Goal: Information Seeking & Learning: Check status

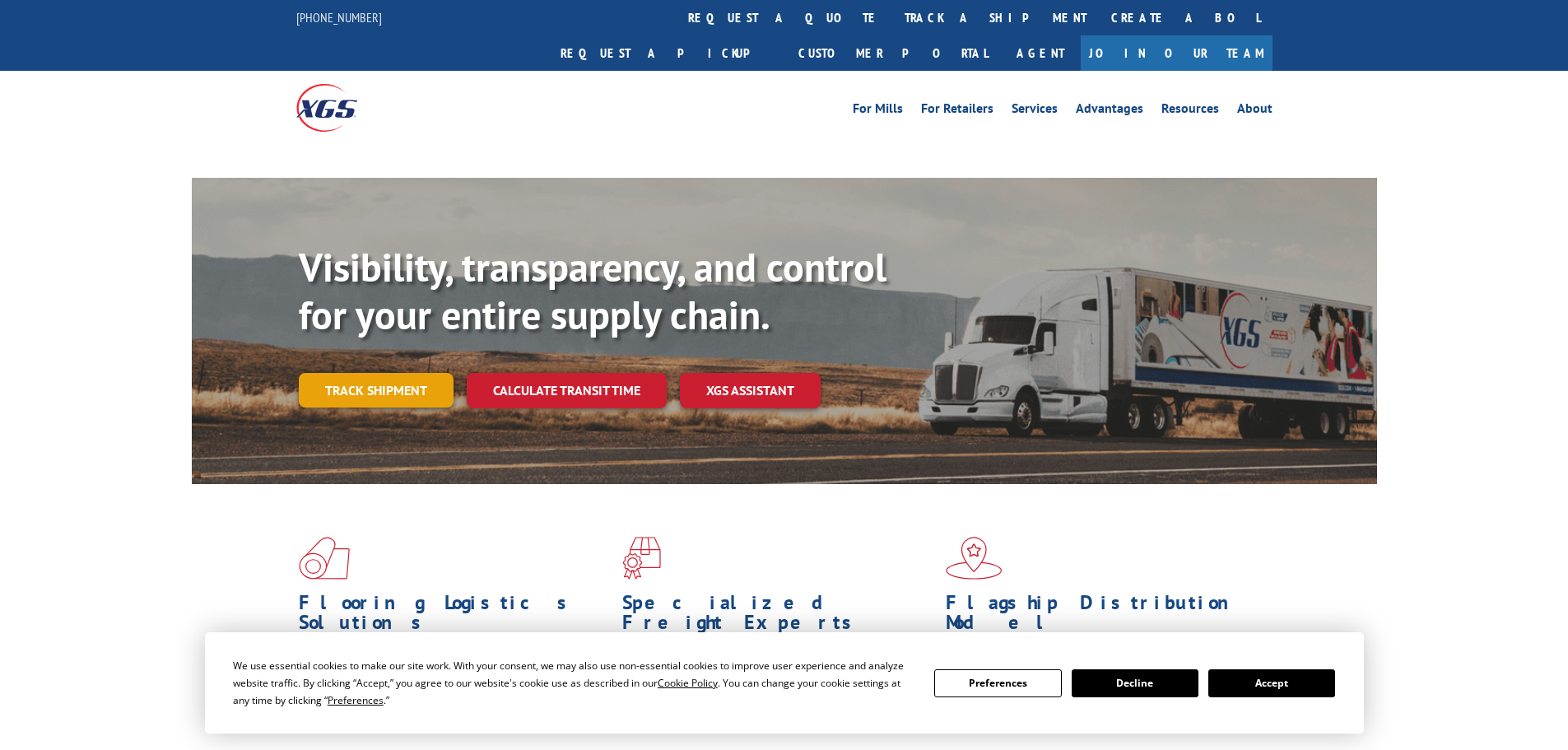
click at [356, 373] on link "Track shipment" at bounding box center [376, 389] width 155 height 34
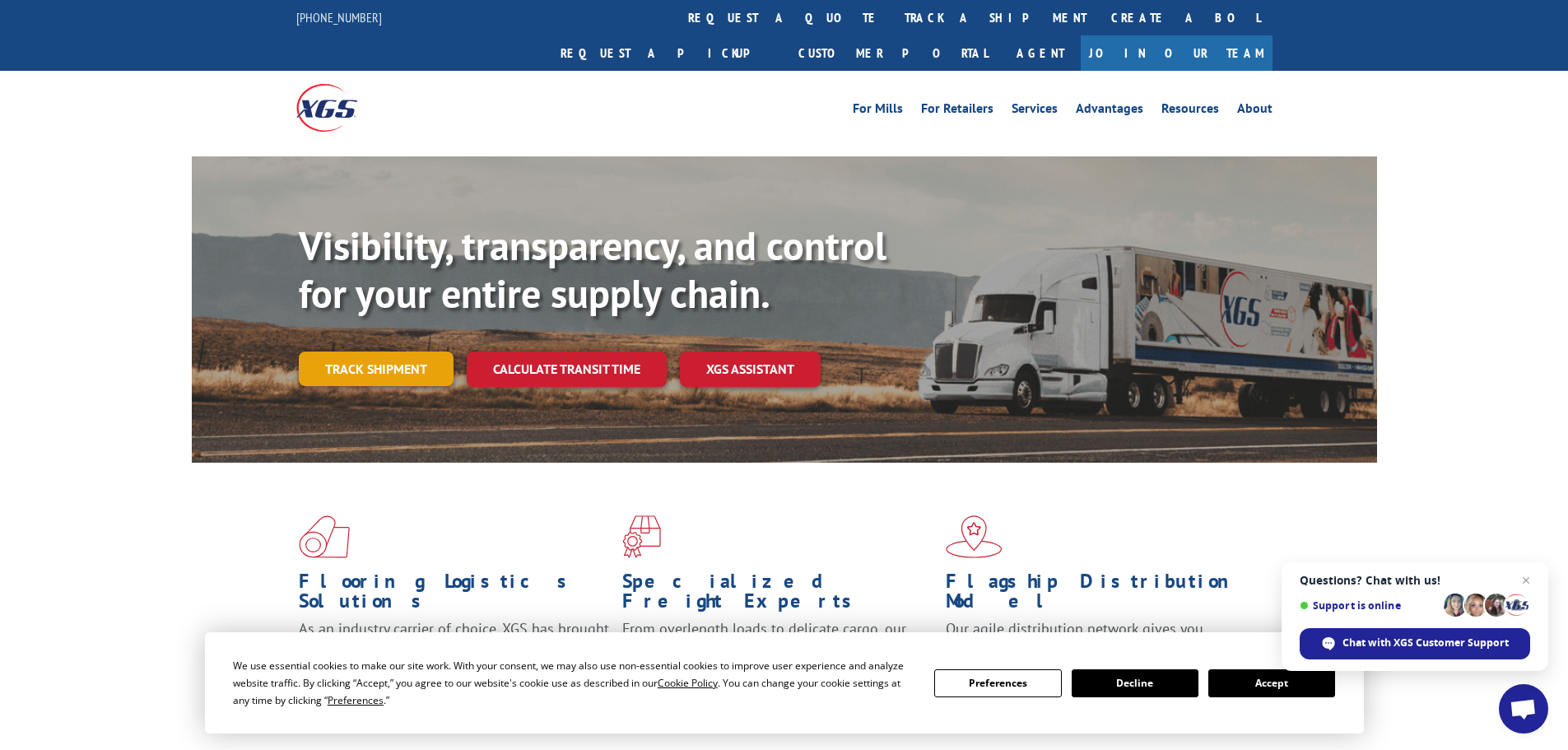
click at [368, 352] on link "Track shipment" at bounding box center [376, 369] width 155 height 34
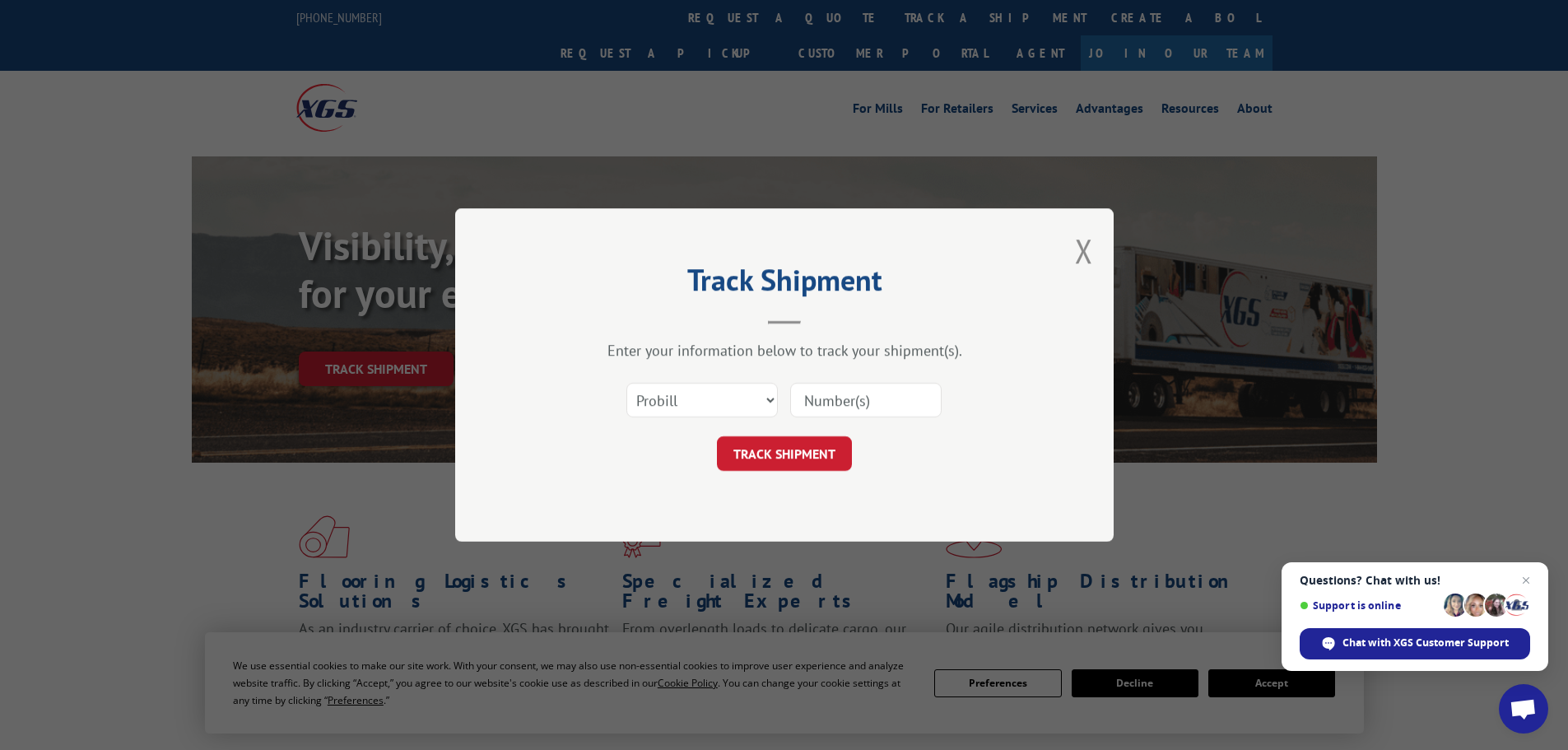
paste input "17640488"
type input "17640488"
click at [747, 450] on button "TRACK SHIPMENT" at bounding box center [784, 453] width 135 height 34
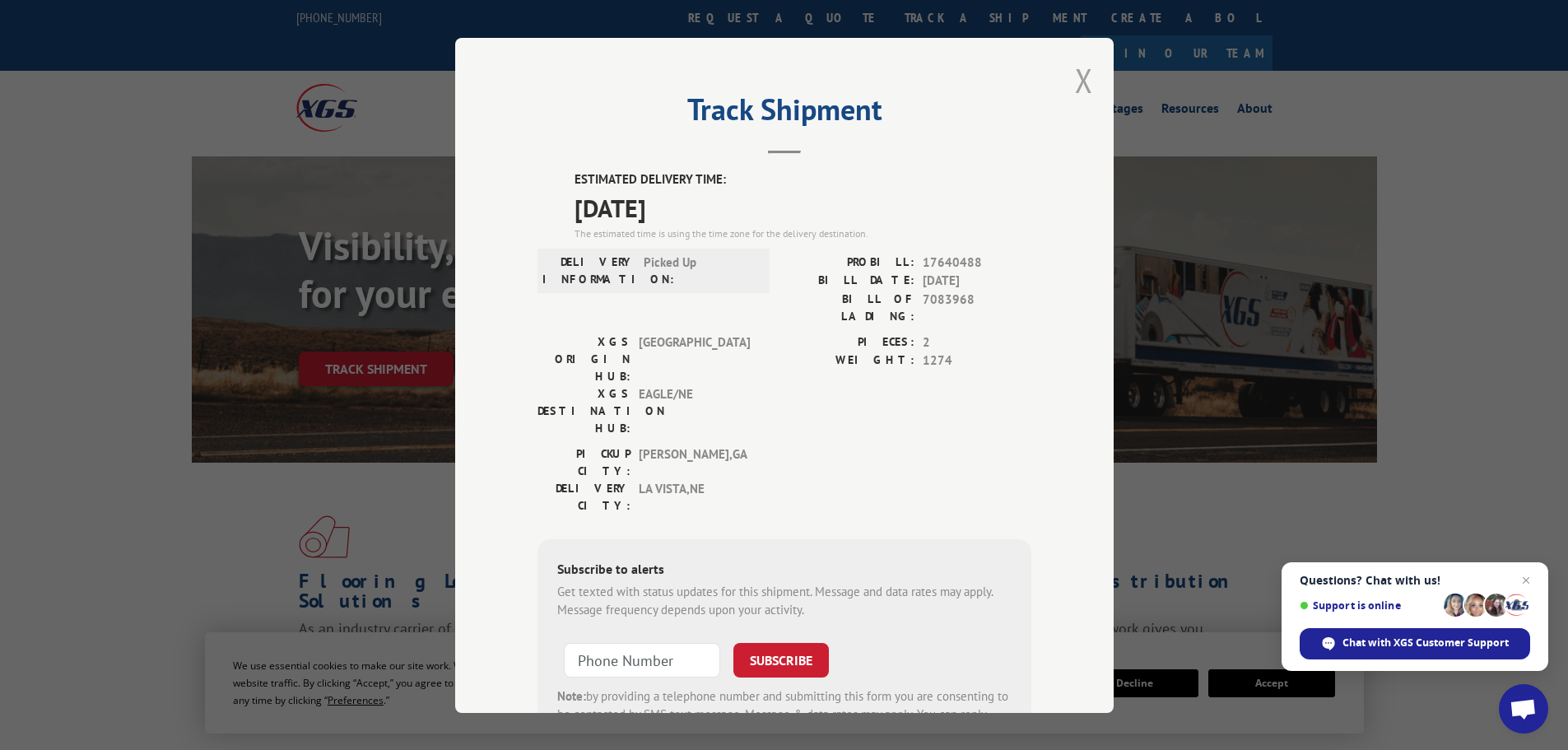
click at [1082, 76] on button "Close modal" at bounding box center [1084, 80] width 18 height 44
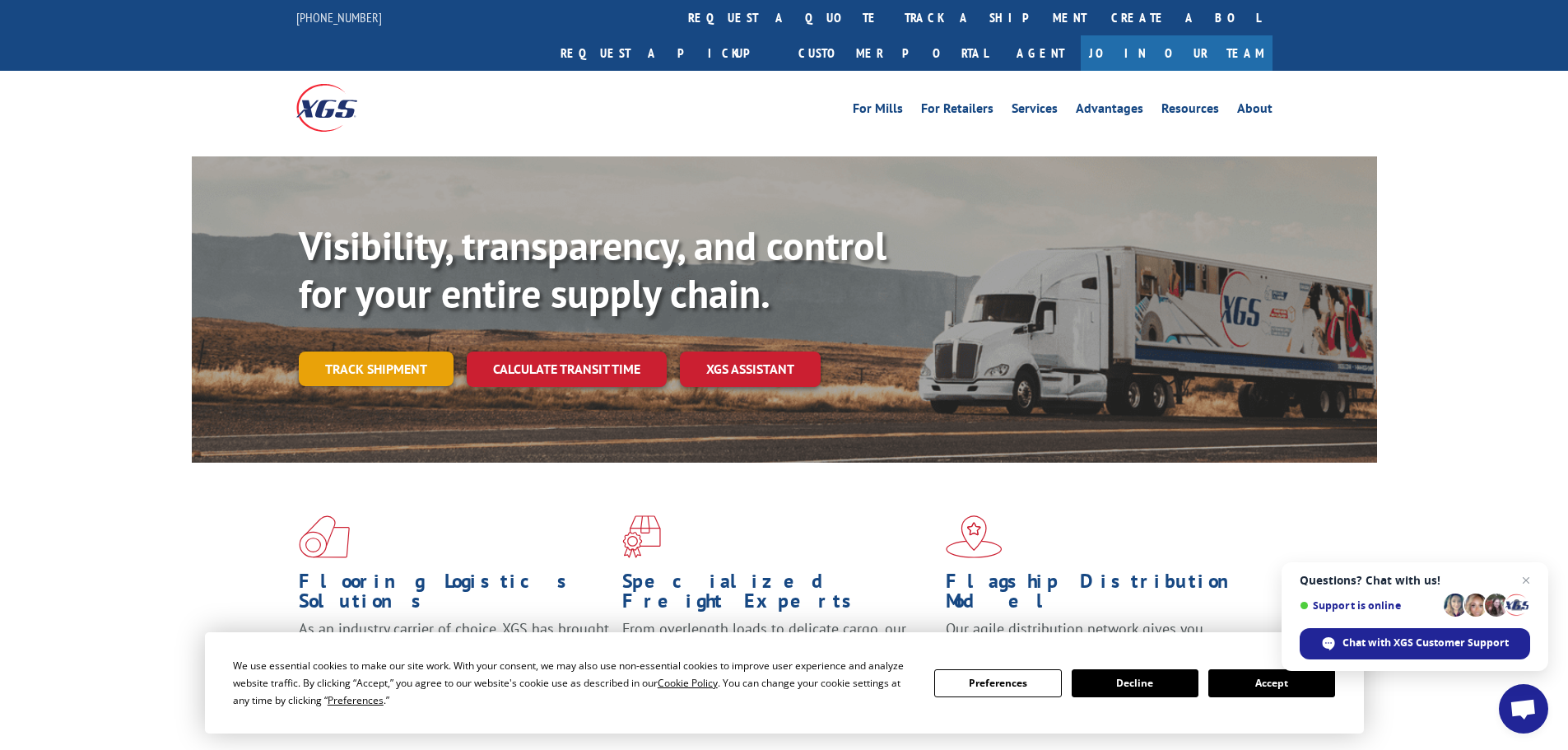
click at [381, 352] on link "Track shipment" at bounding box center [376, 369] width 155 height 34
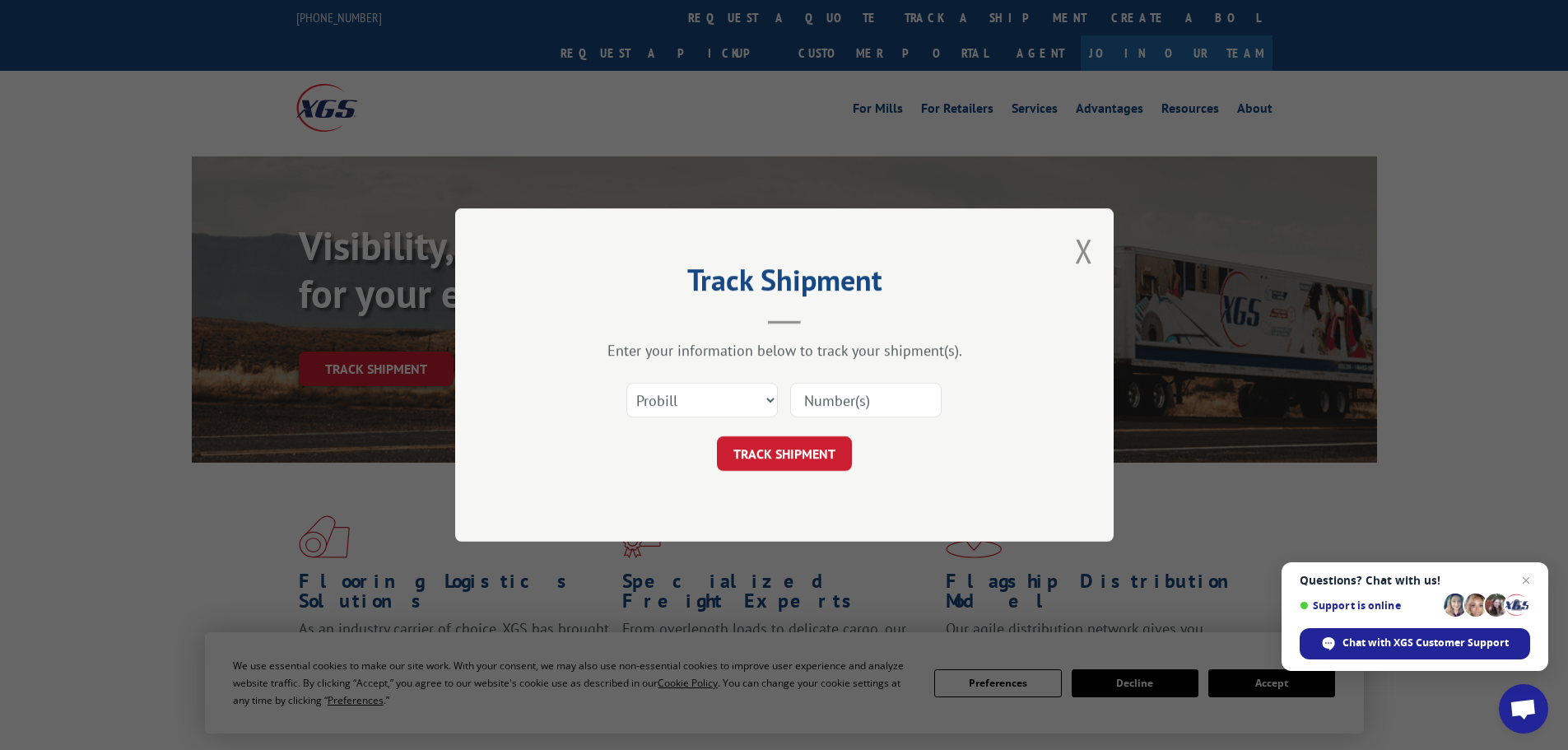
paste input "17481862"
type input "17481862"
click at [755, 456] on button "TRACK SHIPMENT" at bounding box center [784, 453] width 135 height 34
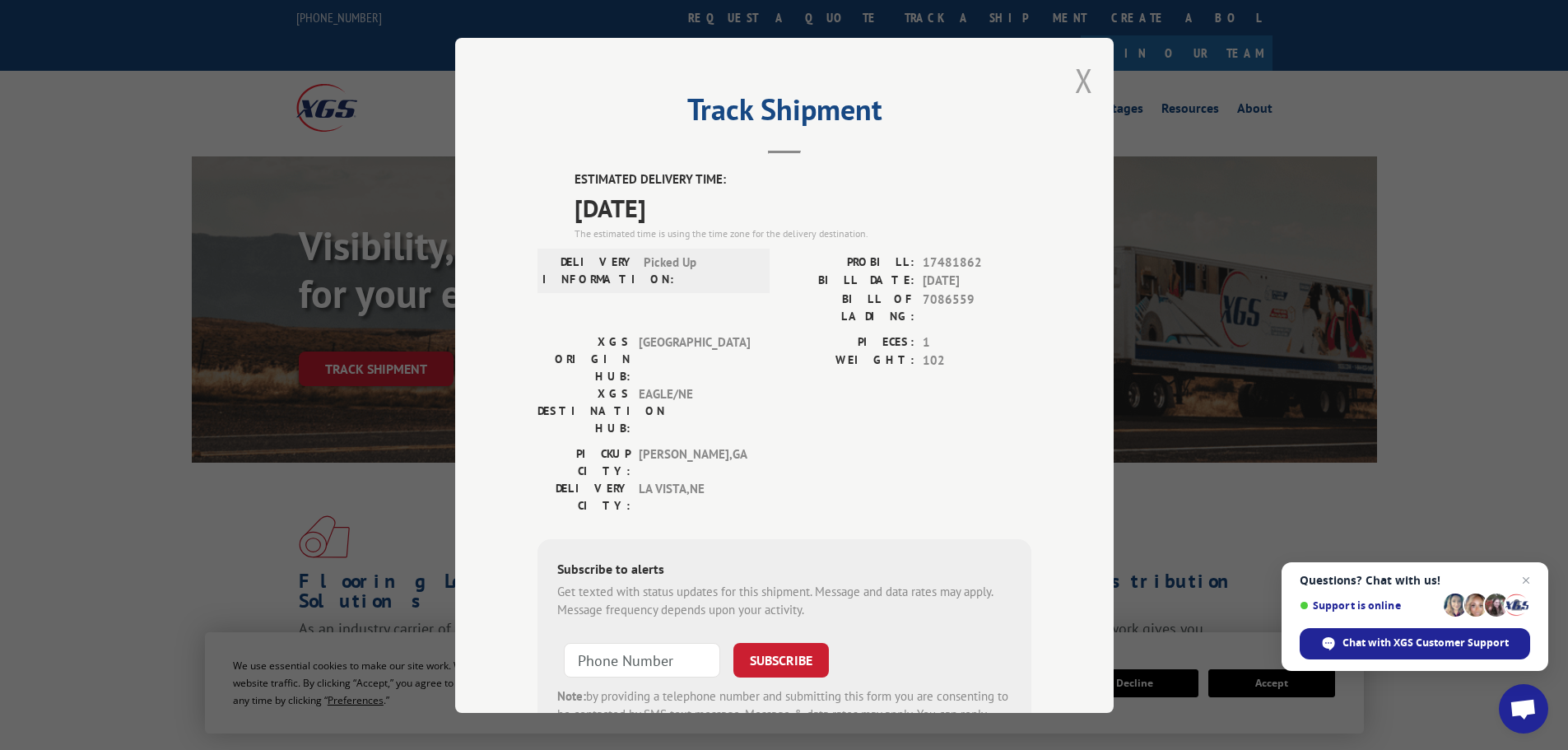
click at [1077, 83] on button "Close modal" at bounding box center [1084, 80] width 18 height 44
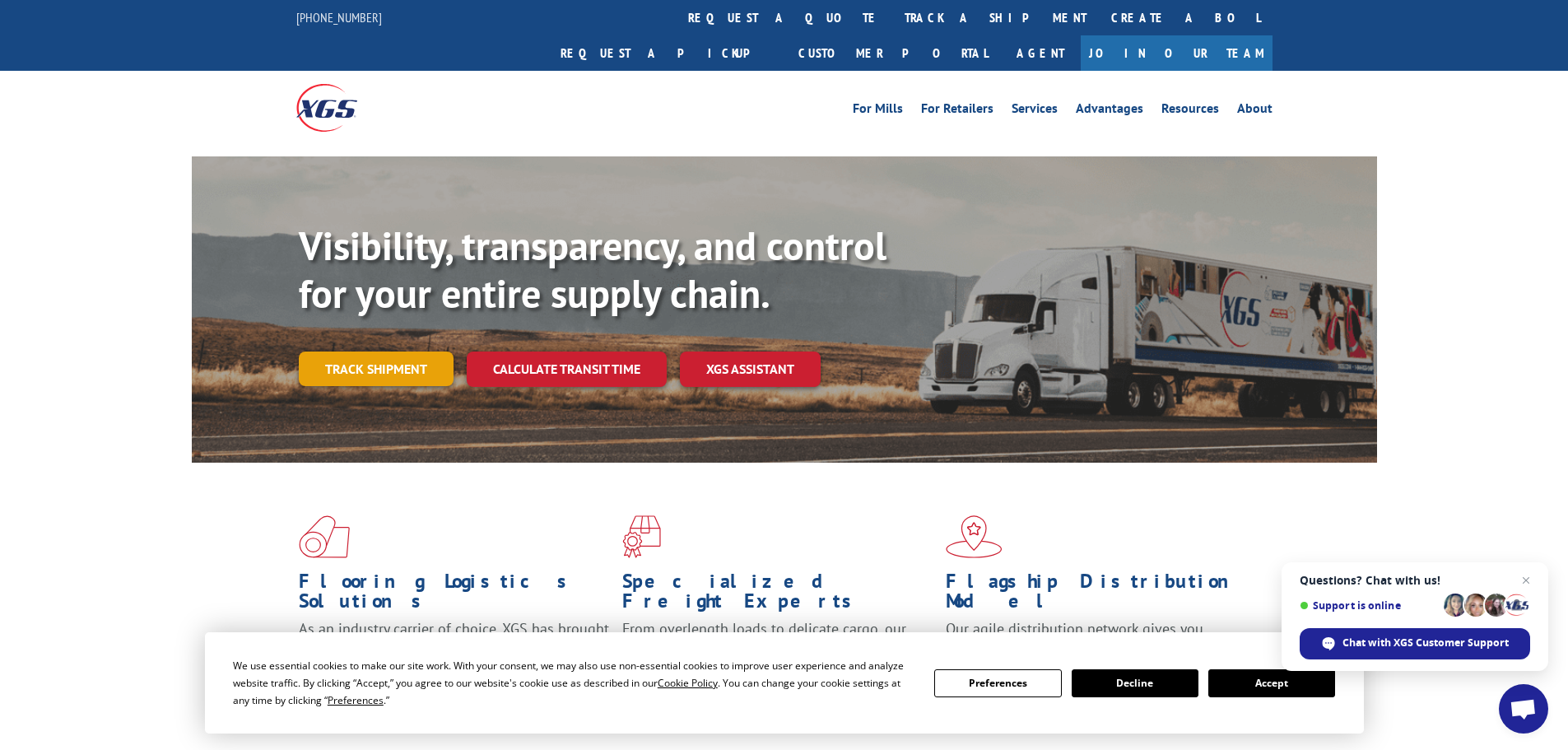
click at [368, 352] on link "Track shipment" at bounding box center [376, 369] width 155 height 34
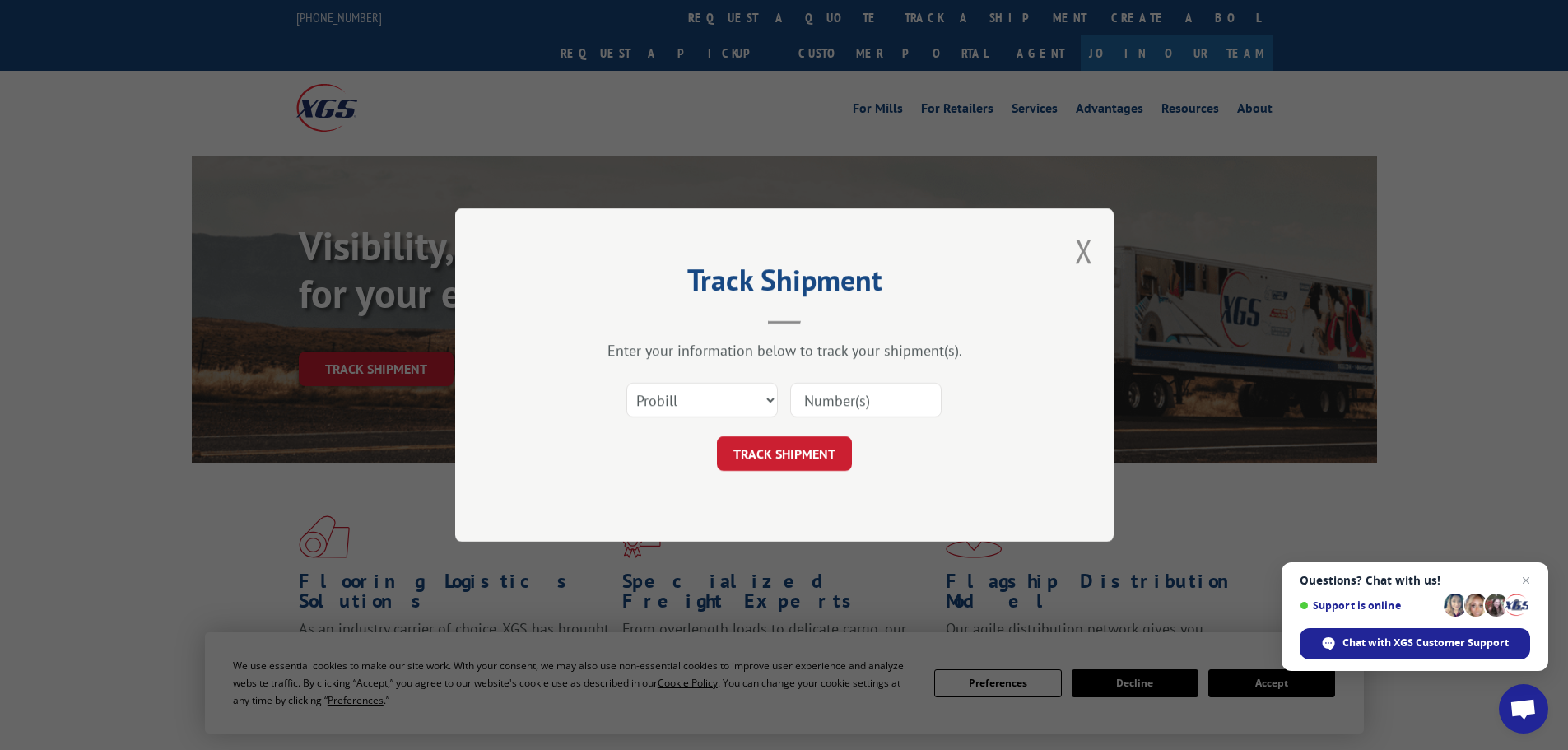
click at [841, 398] on input at bounding box center [865, 399] width 152 height 34
paste input "17481863"
type input "17481863"
click at [762, 450] on button "TRACK SHIPMENT" at bounding box center [784, 453] width 135 height 34
